Goal: Task Accomplishment & Management: Manage account settings

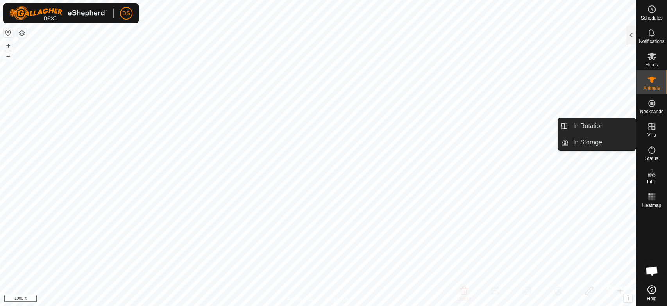
click at [651, 127] on icon at bounding box center [651, 126] width 7 height 7
click at [597, 126] on link "In Rotation" at bounding box center [601, 126] width 67 height 16
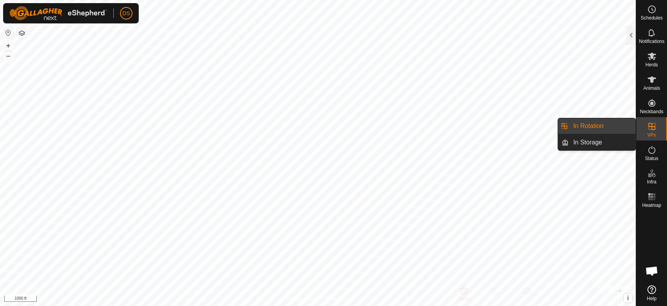
click at [588, 127] on link "In Rotation" at bounding box center [601, 126] width 67 height 16
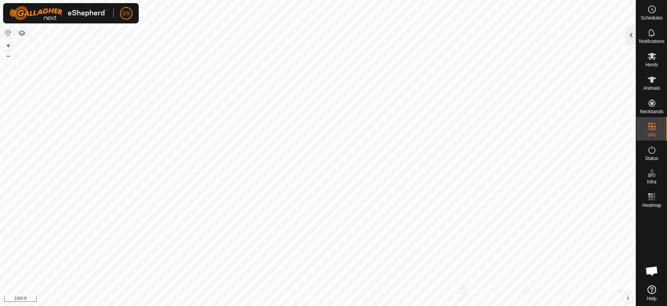
click at [629, 37] on div at bounding box center [630, 35] width 9 height 19
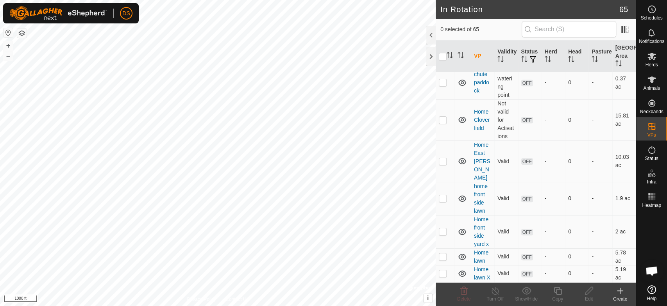
scroll to position [521, 0]
click at [650, 287] on icon at bounding box center [651, 290] width 9 height 9
checkbox input "true"
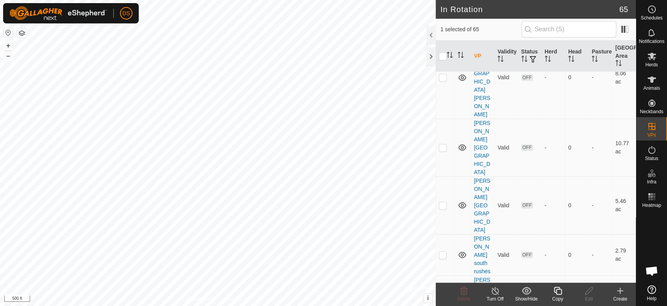
scroll to position [1172, 0]
checkbox input "true"
checkbox input "false"
checkbox input "true"
checkbox input "false"
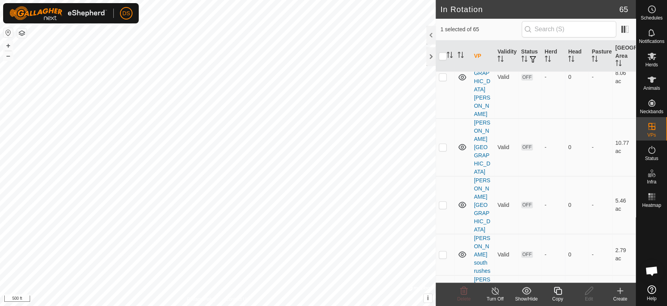
checkbox input "false"
checkbox input "true"
checkbox input "false"
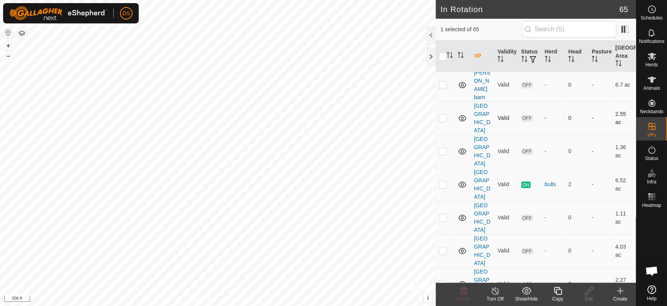
scroll to position [1693, 0]
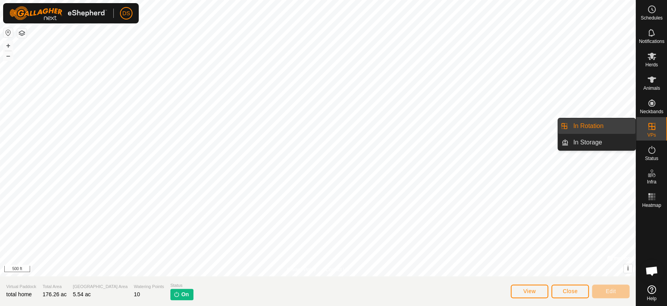
click at [653, 126] on icon at bounding box center [651, 126] width 7 height 7
click at [591, 121] on link "In Rotation" at bounding box center [601, 126] width 67 height 16
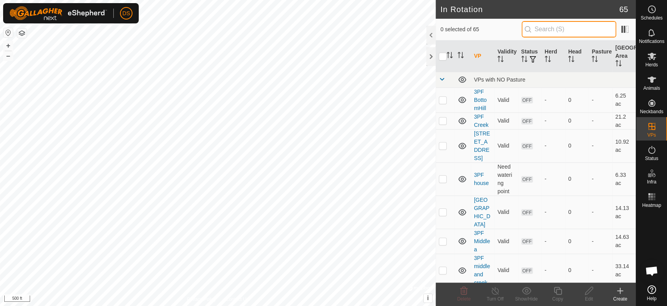
click at [541, 30] on input "text" at bounding box center [569, 29] width 95 height 16
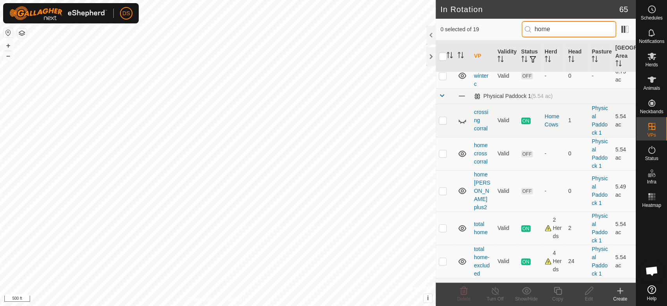
scroll to position [260, 0]
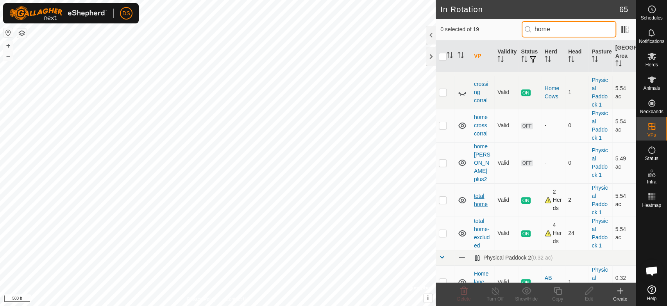
type input "home"
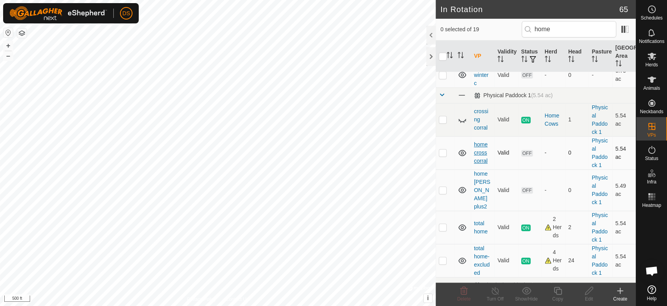
scroll to position [208, 0]
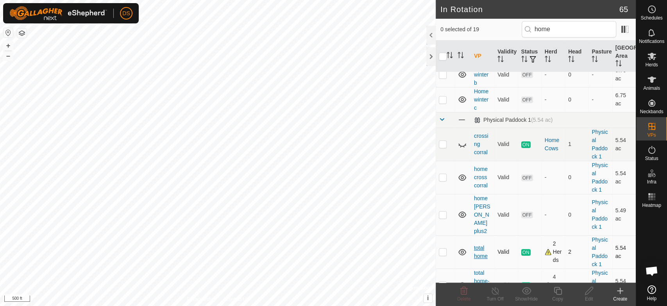
click at [478, 245] on link "total home" at bounding box center [481, 252] width 14 height 14
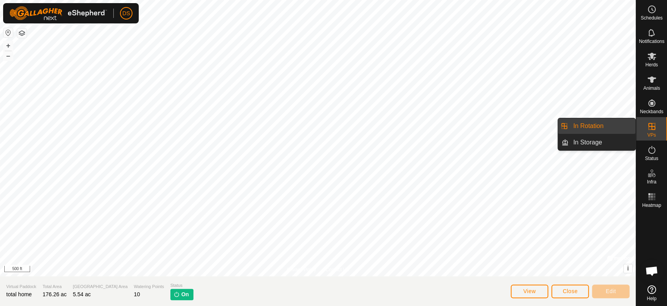
drag, startPoint x: 644, startPoint y: 138, endPoint x: 647, endPoint y: 129, distance: 9.0
click at [647, 129] on icon at bounding box center [651, 126] width 9 height 9
click at [589, 121] on link "In Rotation" at bounding box center [601, 126] width 67 height 16
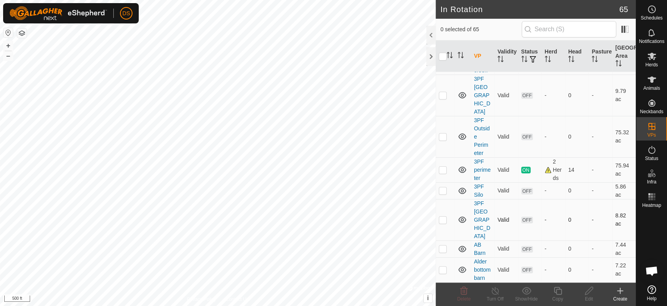
scroll to position [217, 0]
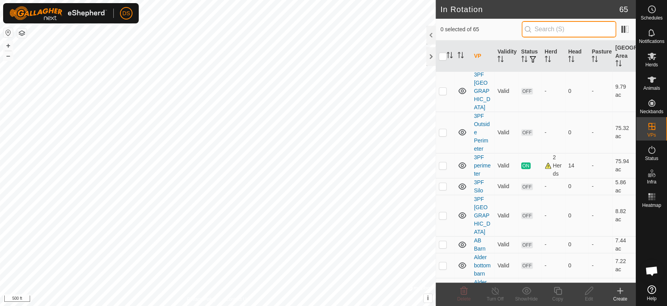
click at [552, 33] on input "text" at bounding box center [569, 29] width 95 height 16
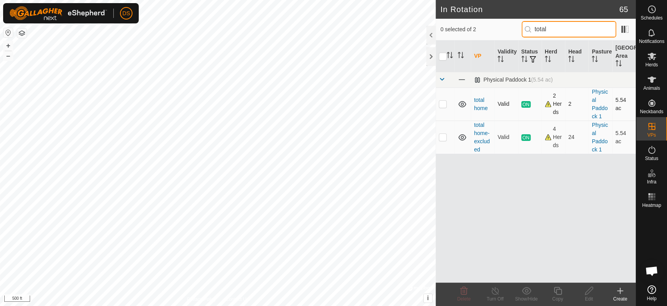
type input "total"
click at [439, 105] on p-checkbox at bounding box center [443, 104] width 8 height 6
checkbox input "true"
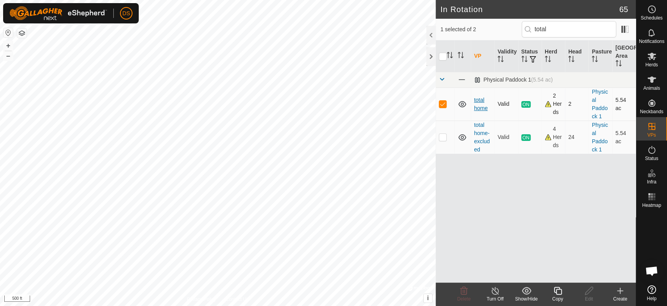
click at [482, 108] on link "total home" at bounding box center [481, 104] width 14 height 14
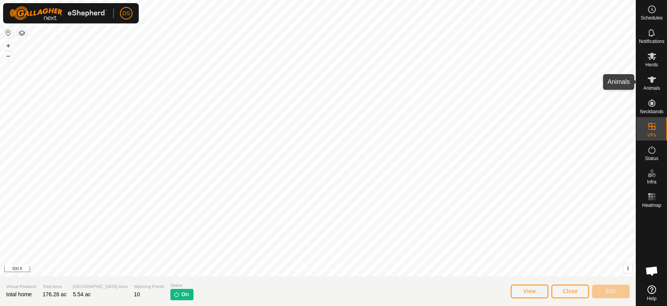
click at [650, 80] on icon at bounding box center [651, 80] width 9 height 6
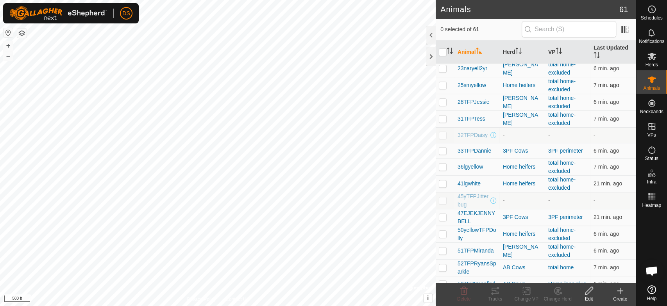
scroll to position [260, 0]
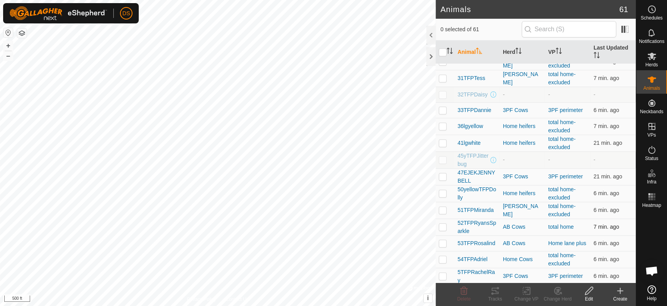
click at [443, 225] on p-checkbox at bounding box center [443, 227] width 8 height 6
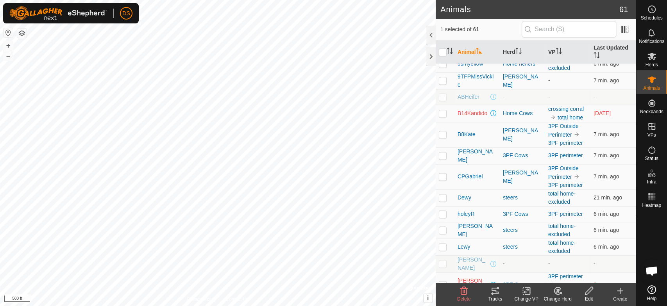
scroll to position [663, 0]
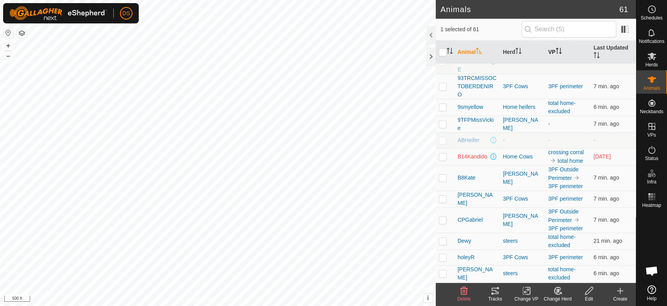
click at [556, 48] on icon "Activate to sort" at bounding box center [559, 51] width 6 height 6
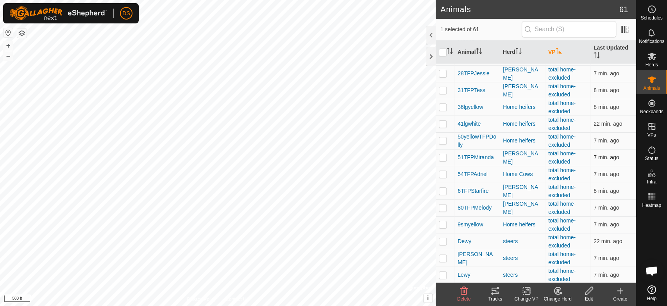
scroll to position [837, 0]
click at [556, 293] on icon at bounding box center [556, 292] width 2 height 2
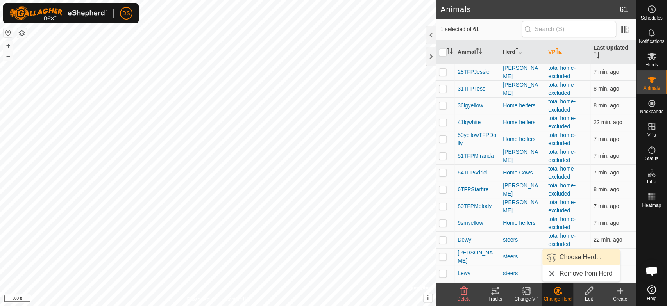
click at [566, 254] on link "Choose Herd..." at bounding box center [580, 258] width 77 height 16
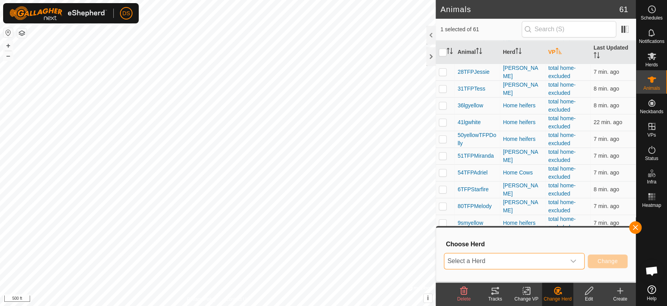
click at [488, 262] on span "Select a Herd" at bounding box center [504, 262] width 121 height 16
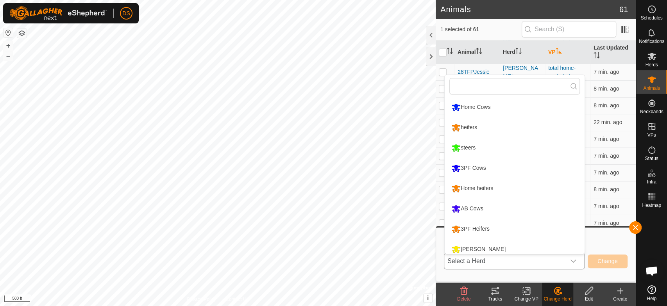
scroll to position [5, 0]
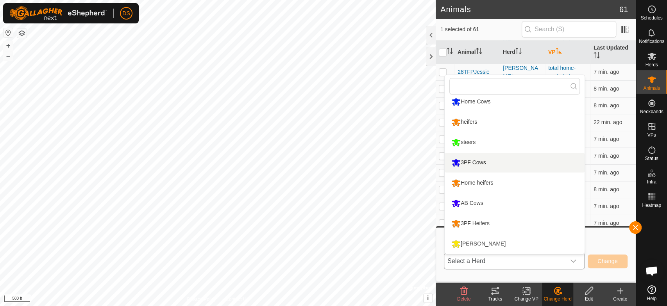
click at [484, 159] on li "3PF Cows" at bounding box center [515, 163] width 140 height 20
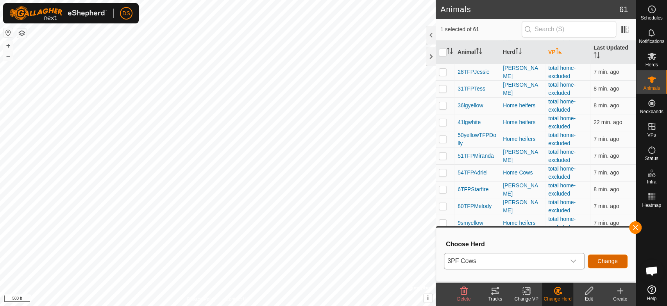
click at [612, 257] on button "Change" at bounding box center [608, 262] width 40 height 14
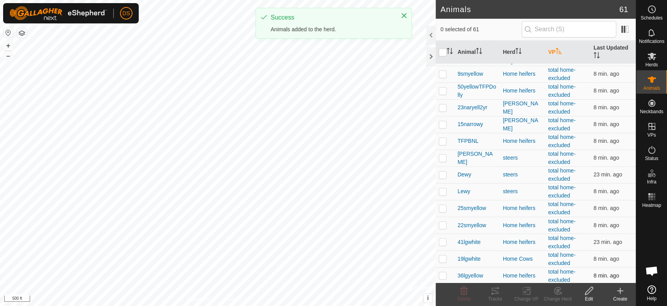
scroll to position [817, 0]
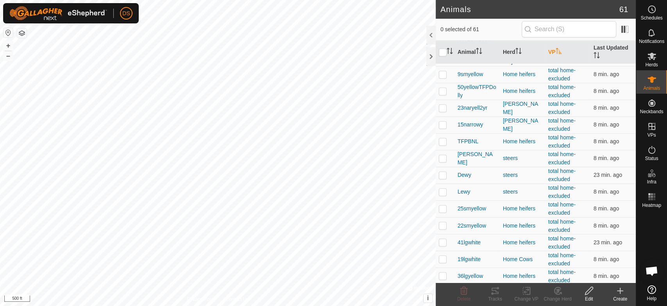
click at [442, 306] on p-checkbox at bounding box center [443, 309] width 8 height 6
checkbox input "true"
click at [523, 292] on icon at bounding box center [527, 290] width 10 height 9
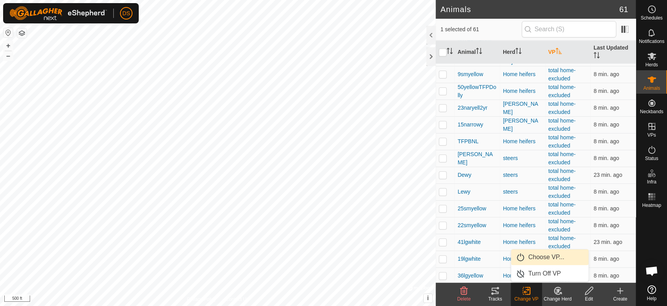
click at [536, 259] on link "Choose VP..." at bounding box center [549, 258] width 77 height 16
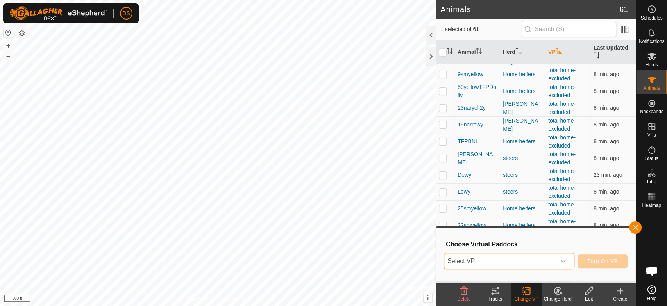
click at [500, 261] on span "Select VP" at bounding box center [499, 262] width 111 height 16
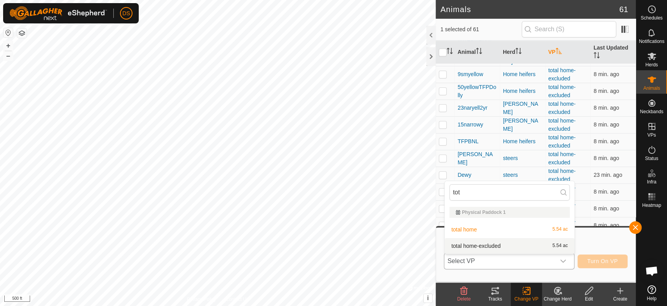
type input "tot"
click at [491, 245] on li "total home-excluded 5.54 ac" at bounding box center [510, 246] width 130 height 16
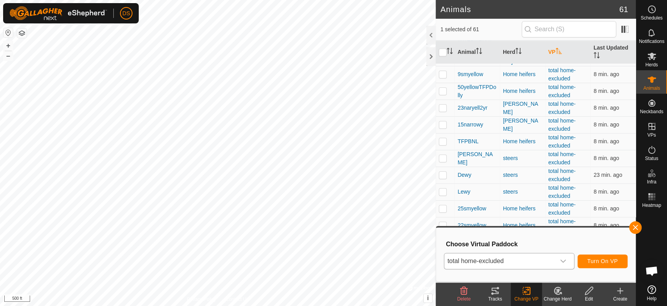
click at [561, 260] on icon "dropdown trigger" at bounding box center [563, 261] width 6 height 6
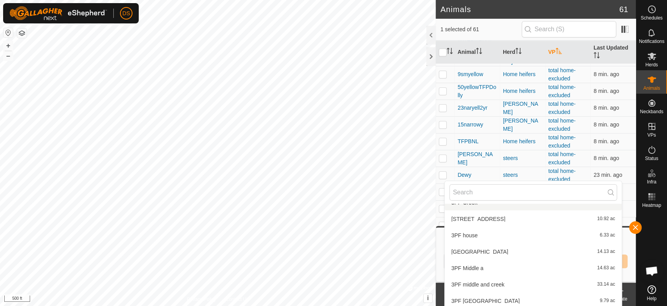
scroll to position [87, 0]
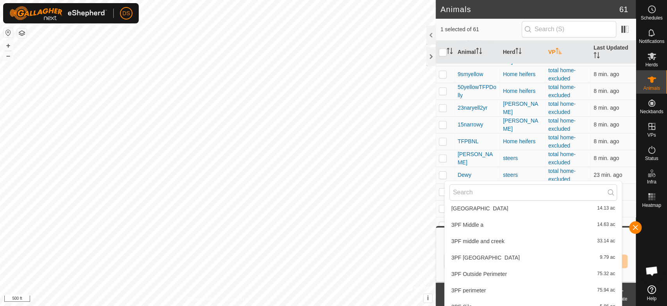
click at [480, 289] on li "3PF perimeter 75.94 ac" at bounding box center [533, 291] width 177 height 16
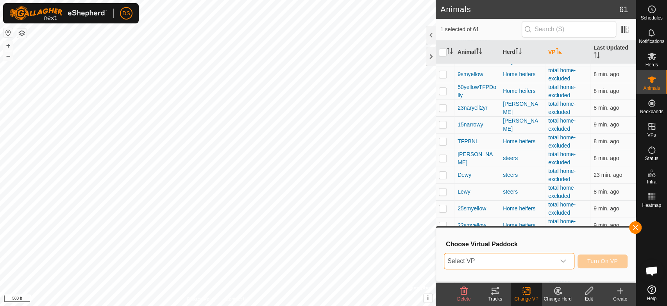
click at [523, 262] on span "Select VP" at bounding box center [499, 262] width 111 height 16
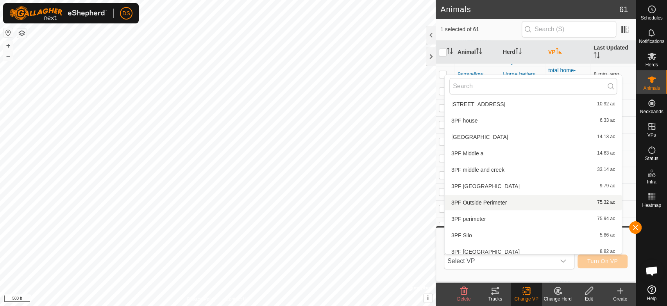
scroll to position [58, 0]
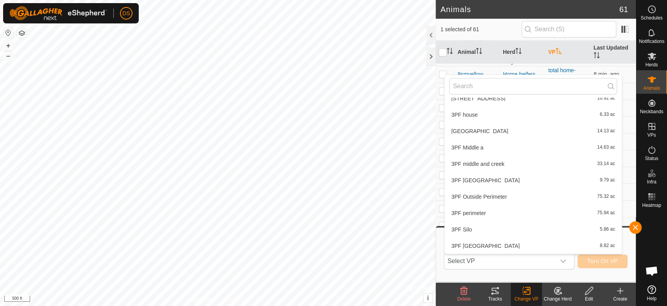
click at [532, 214] on li "3PF perimeter 75.94 ac" at bounding box center [533, 213] width 177 height 16
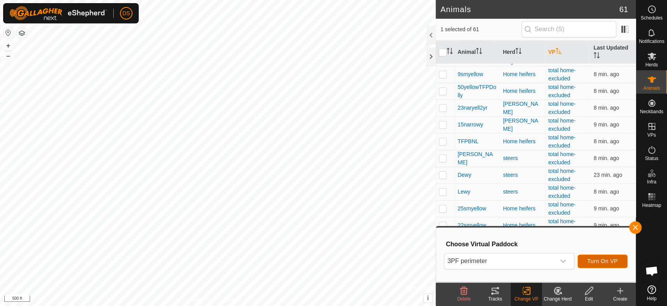
click at [604, 259] on span "Turn On VP" at bounding box center [602, 261] width 30 height 6
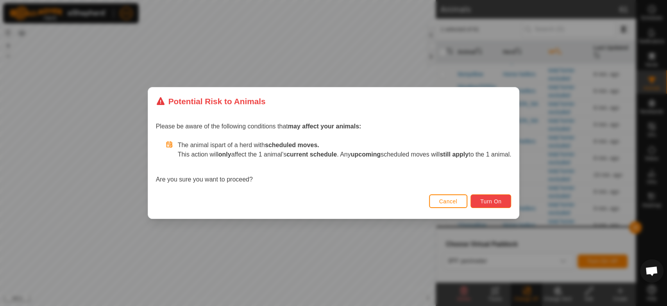
click at [495, 202] on span "Turn On" at bounding box center [490, 201] width 21 height 6
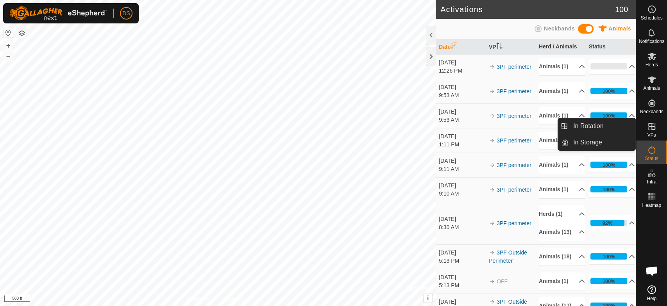
click at [650, 129] on icon at bounding box center [651, 126] width 9 height 9
drag, startPoint x: 634, startPoint y: 127, endPoint x: 600, endPoint y: 123, distance: 33.8
click at [600, 123] on link "In Rotation" at bounding box center [601, 126] width 67 height 16
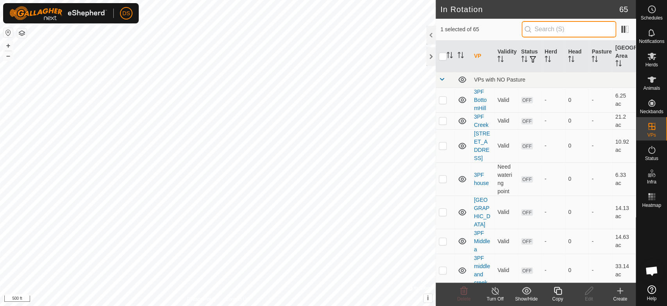
click at [544, 28] on input "text" at bounding box center [569, 29] width 95 height 16
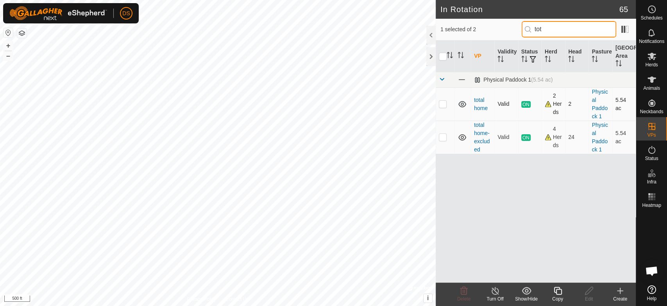
type input "tot"
click at [443, 104] on p-checkbox at bounding box center [443, 104] width 8 height 6
checkbox input "true"
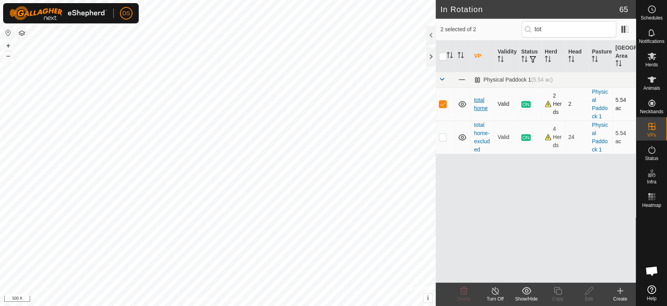
click at [481, 100] on link "total home" at bounding box center [481, 104] width 14 height 14
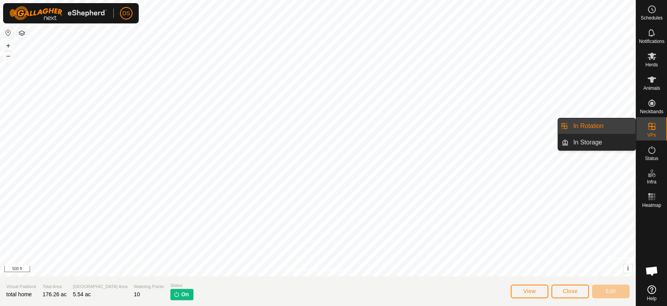
click at [656, 124] on es-virtualpaddocks-svg-icon at bounding box center [652, 126] width 14 height 13
click at [593, 123] on link "In Rotation" at bounding box center [601, 126] width 67 height 16
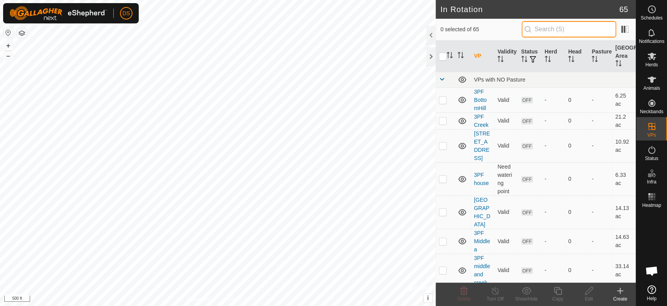
click at [556, 29] on input "text" at bounding box center [569, 29] width 95 height 16
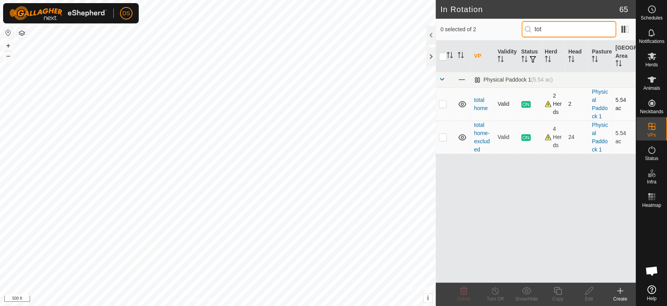
type input "tot"
click at [460, 105] on icon at bounding box center [461, 104] width 9 height 9
click at [479, 107] on link "total home" at bounding box center [481, 104] width 14 height 14
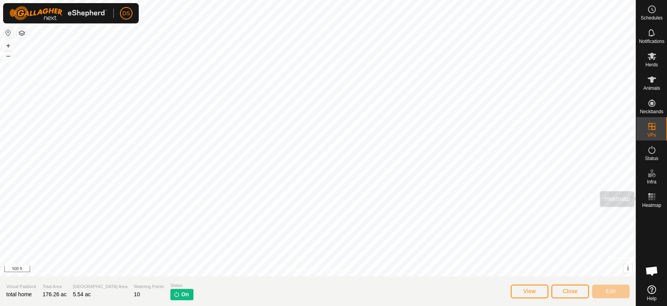
click at [666, 198] on div "Schedules Notifications Herds Animals Neckbands VPs Status Infra Heatmap Help P…" at bounding box center [333, 153] width 667 height 306
click at [448, 296] on div "Privacy Policy Contact Us 52TFPRyansSparkle 1491558236 AB Cows total home + – ⇧…" at bounding box center [318, 153] width 636 height 306
click at [528, 289] on span "View" at bounding box center [529, 291] width 13 height 6
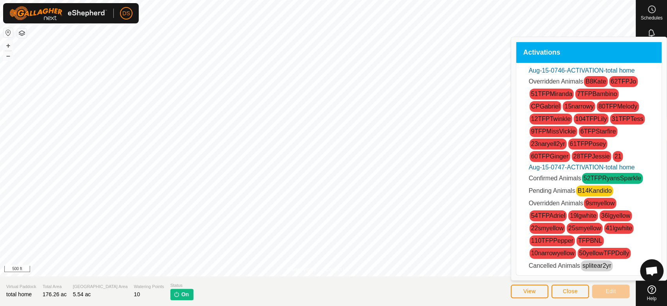
click at [585, 189] on link "B14Kandido" at bounding box center [594, 191] width 34 height 7
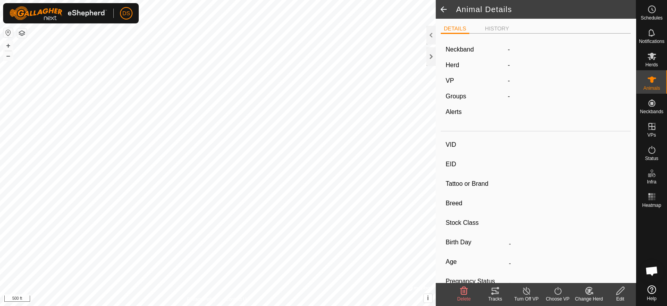
type input "B14Kandido"
type input "-"
type input "CP K14"
type input "-"
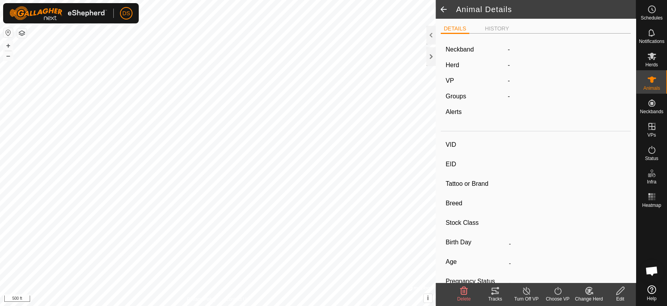
type input "Pregnant"
type input "0 kg"
type input "-"
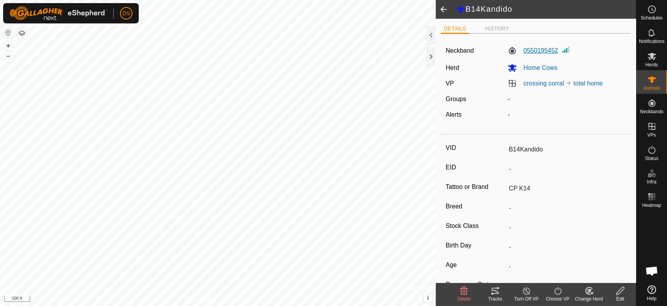
click at [554, 49] on label "0550195452" at bounding box center [532, 50] width 50 height 9
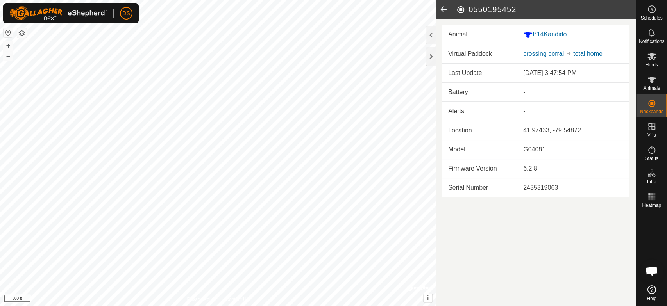
click at [542, 34] on div "B14Kandido" at bounding box center [573, 35] width 100 height 10
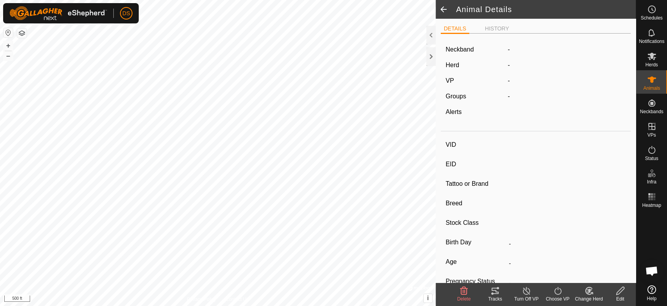
type input "B14Kandido"
type input "-"
type input "CP K14"
type input "-"
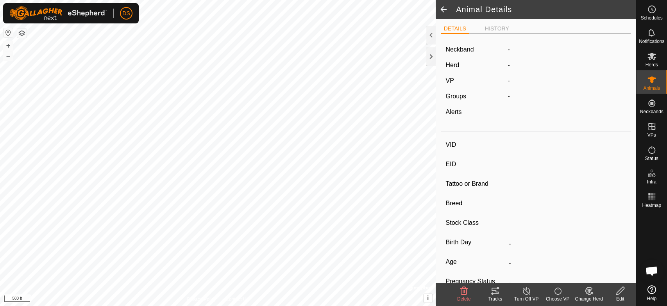
type input "Pregnant"
type input "0 kg"
type input "-"
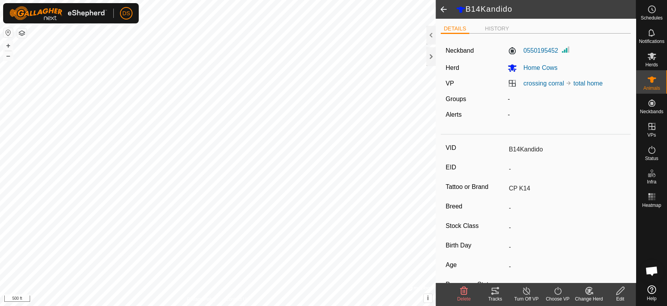
click at [621, 292] on icon at bounding box center [620, 290] width 10 height 9
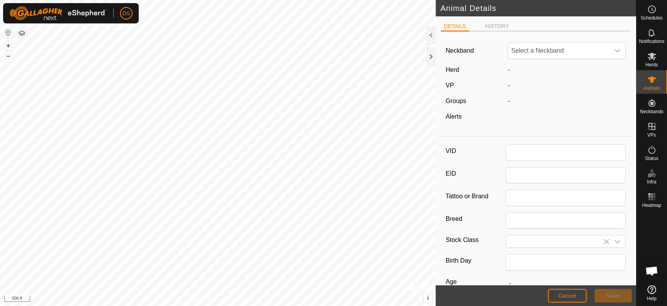
type input "B14Kandido"
type input "CP K14"
type input "0"
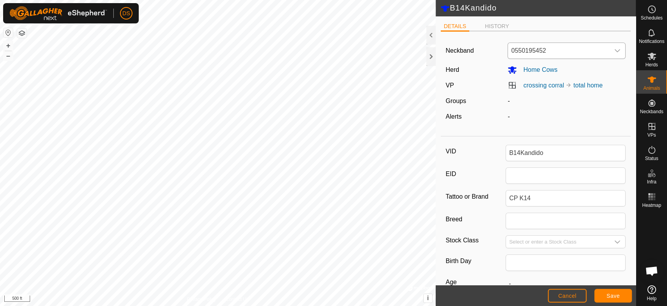
click at [614, 52] on icon "dropdown trigger" at bounding box center [617, 51] width 6 height 6
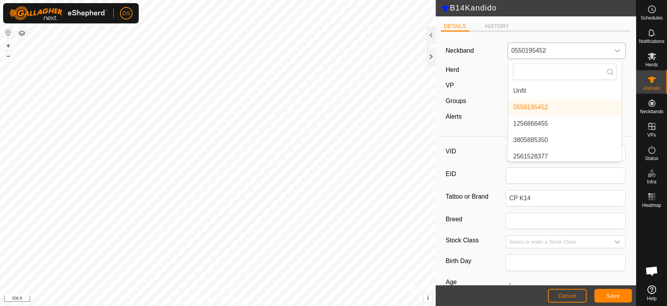
click at [509, 91] on li "Unfit" at bounding box center [564, 91] width 113 height 16
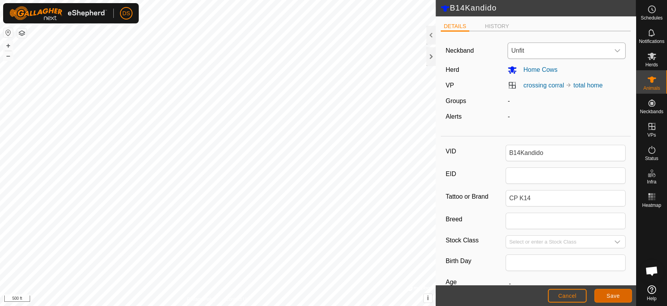
click at [608, 294] on span "Save" at bounding box center [612, 296] width 13 height 6
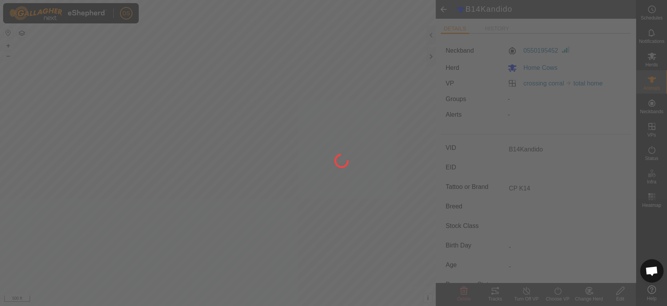
type input "-"
type input "0 kg"
type input "-"
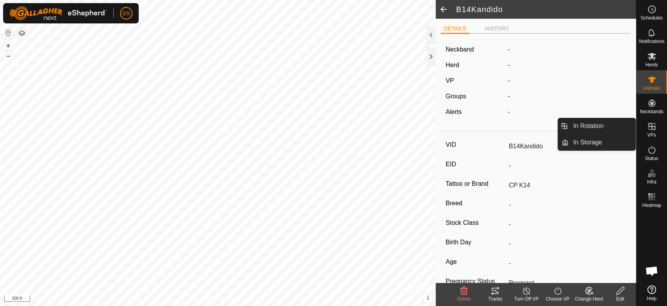
click at [652, 125] on icon at bounding box center [651, 126] width 9 height 9
click at [585, 126] on link "In Rotation" at bounding box center [601, 126] width 67 height 16
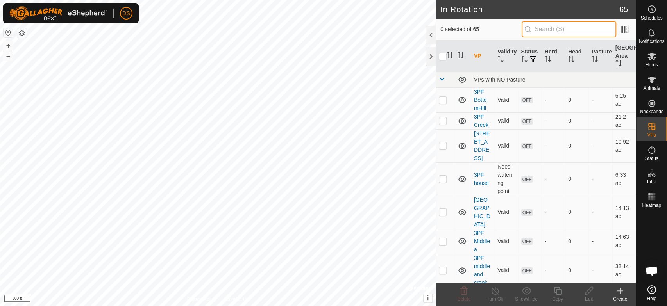
click at [548, 26] on input "text" at bounding box center [569, 29] width 95 height 16
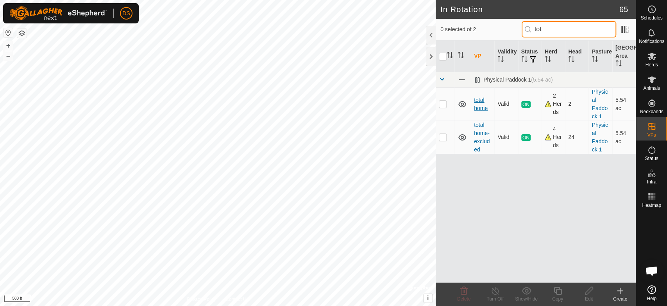
type input "tot"
click at [482, 107] on link "total home" at bounding box center [481, 104] width 14 height 14
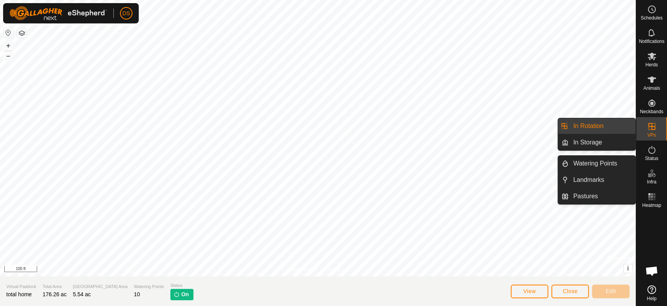
click at [650, 125] on icon at bounding box center [651, 126] width 9 height 9
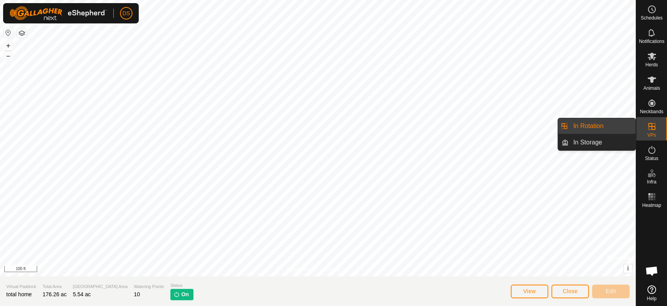
click at [587, 127] on link "In Rotation" at bounding box center [601, 126] width 67 height 16
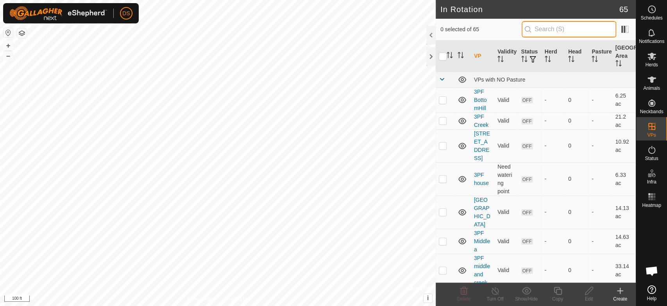
click at [550, 32] on input "text" at bounding box center [569, 29] width 95 height 16
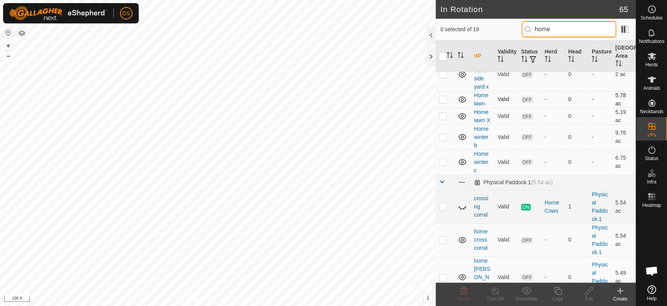
scroll to position [173, 0]
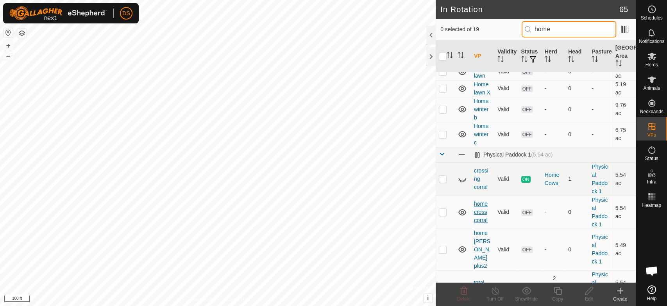
type input "home"
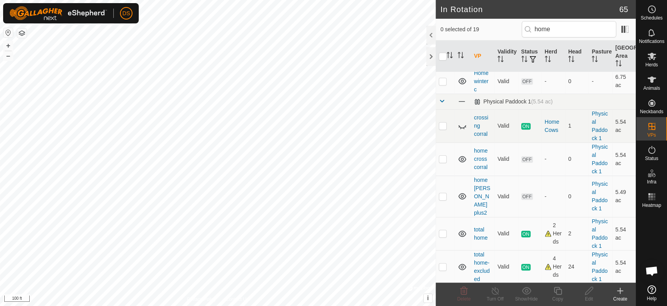
scroll to position [208, 0]
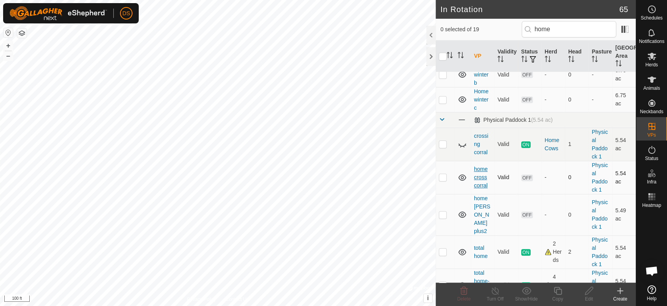
click at [478, 167] on link "home cross corral" at bounding box center [481, 177] width 14 height 23
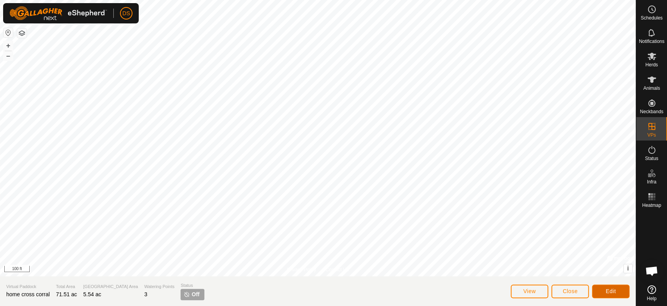
click at [610, 290] on span "Edit" at bounding box center [611, 291] width 10 height 6
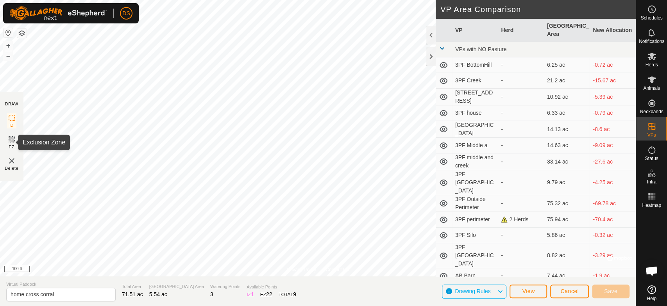
click at [9, 137] on icon at bounding box center [11, 139] width 9 height 9
click at [10, 138] on icon at bounding box center [11, 139] width 5 height 5
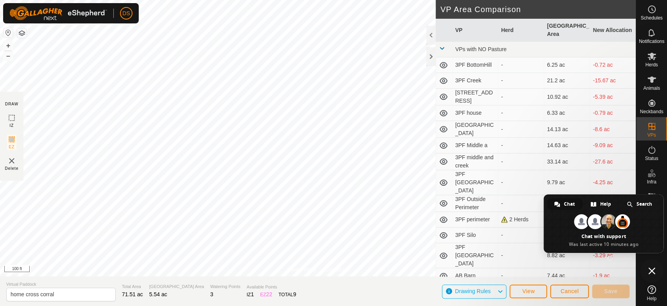
type textarea "Suggestion It would be helpful to be able to place paddocks into groups that co…"
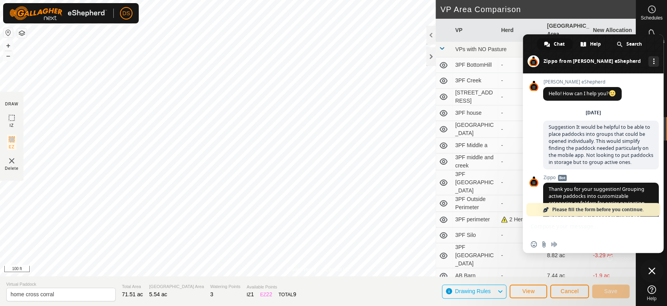
scroll to position [54, 0]
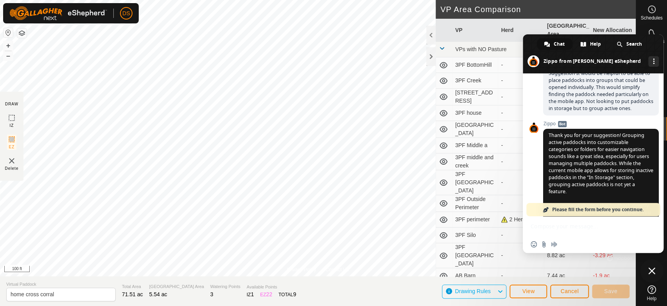
click at [502, 96] on div "-" at bounding box center [521, 97] width 40 height 8
click at [663, 41] on span at bounding box center [593, 53] width 141 height 39
